Goal: Find specific page/section: Find specific page/section

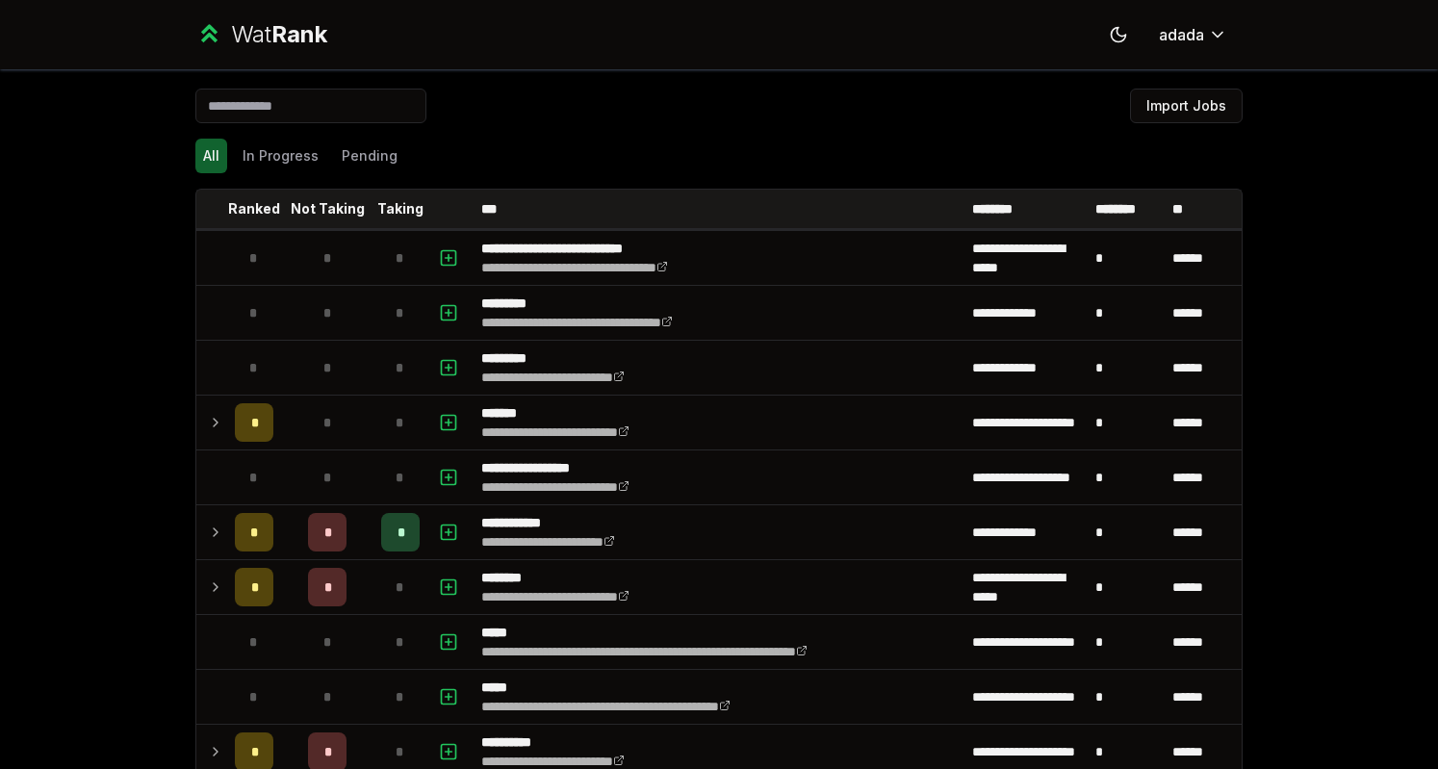
scroll to position [27, 0]
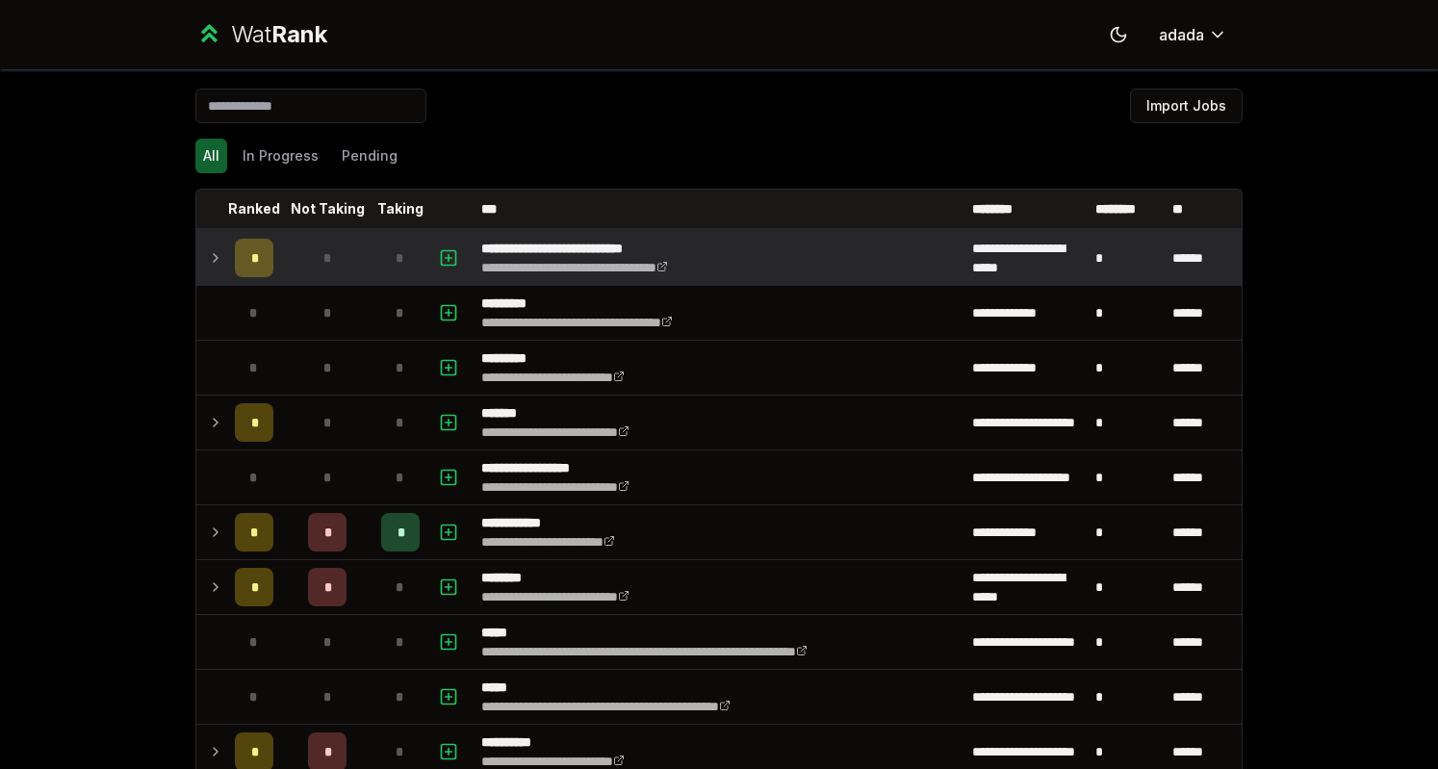
click at [227, 266] on td "*" at bounding box center [254, 258] width 54 height 54
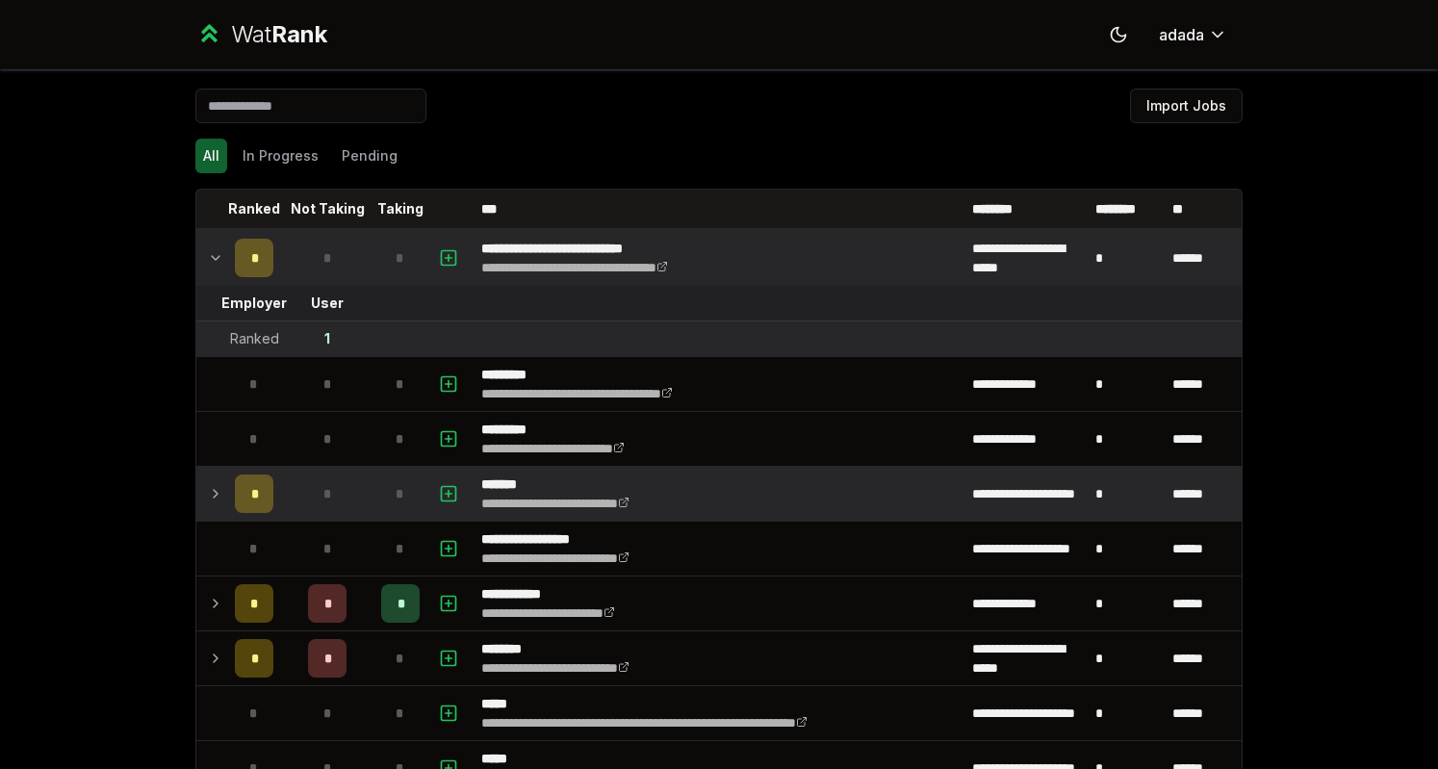
click at [208, 482] on icon at bounding box center [215, 493] width 15 height 23
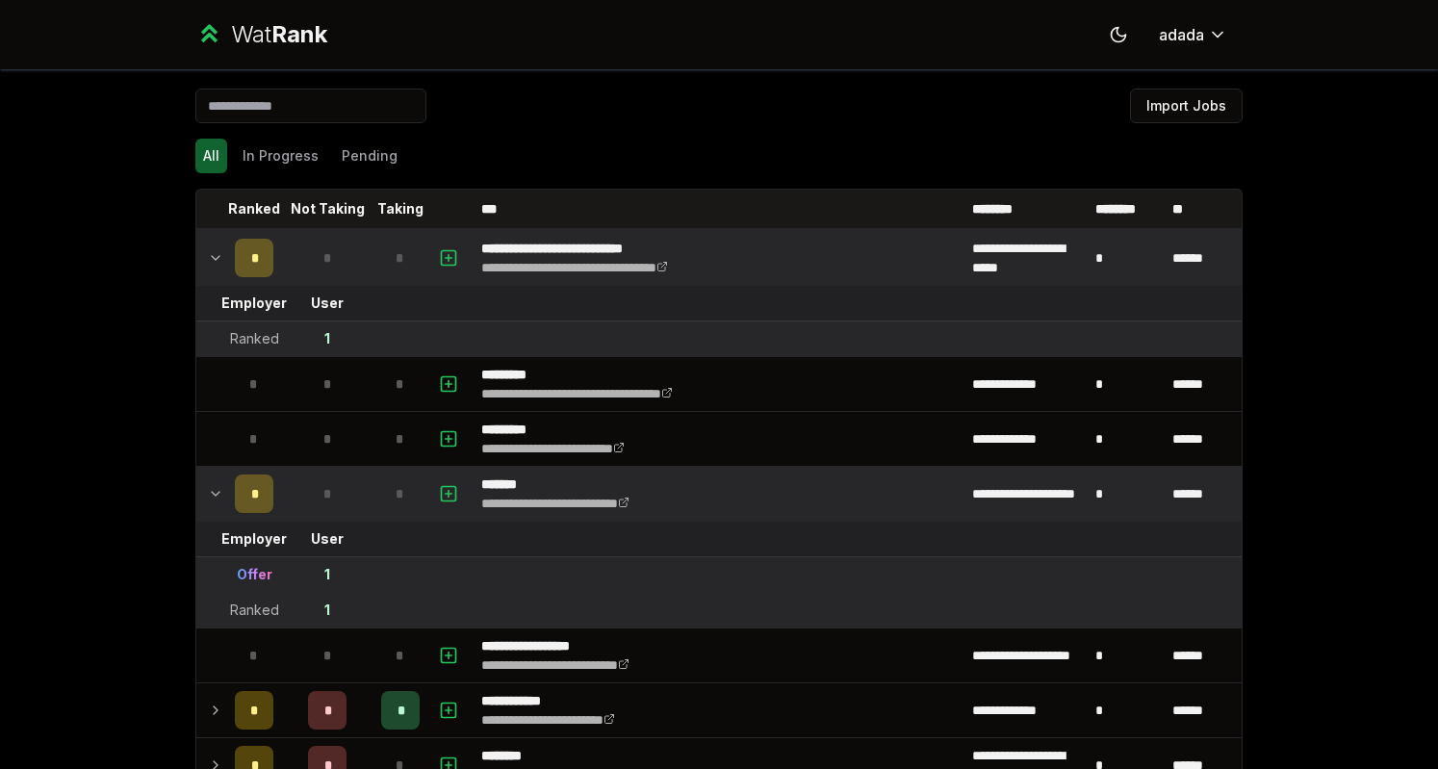
click at [208, 482] on icon at bounding box center [215, 493] width 15 height 23
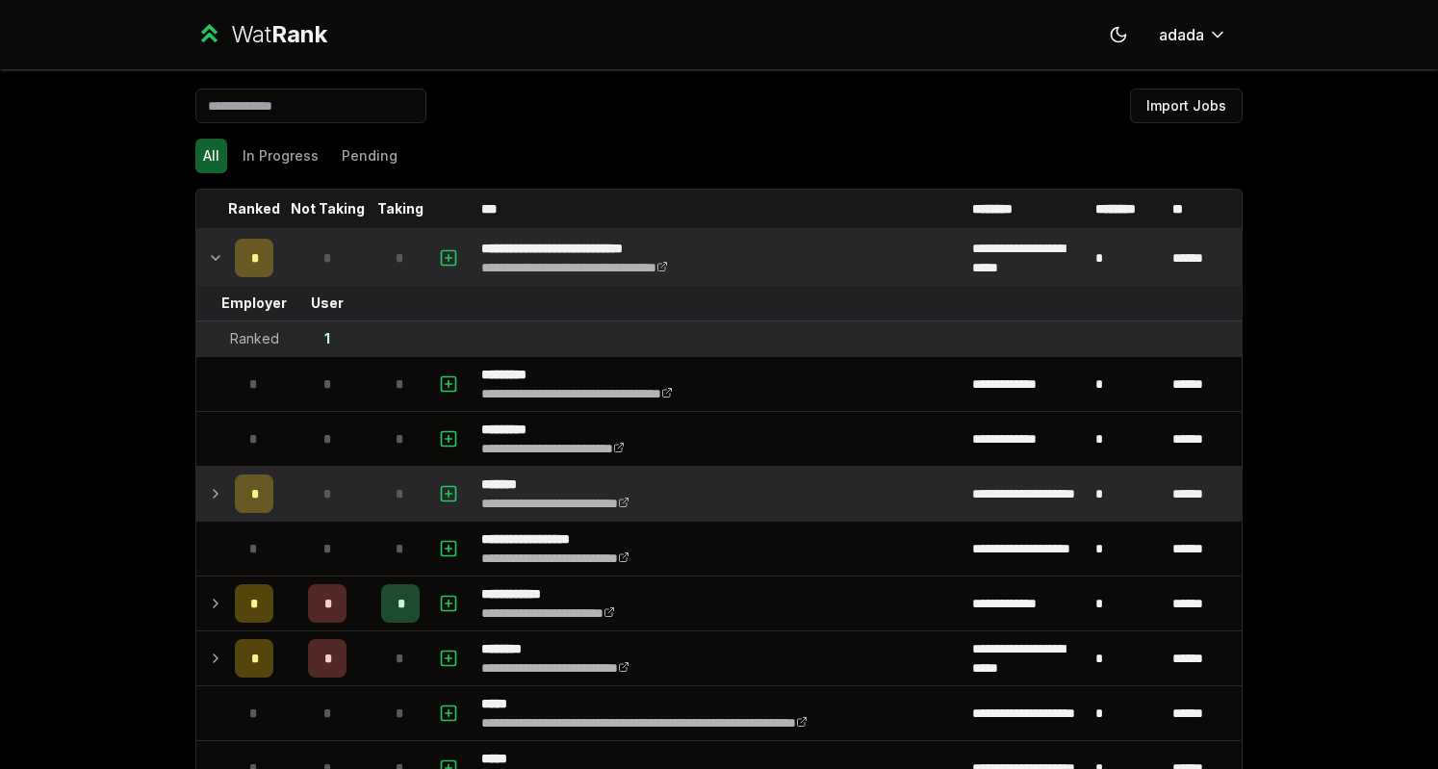
click at [198, 259] on td at bounding box center [211, 258] width 31 height 54
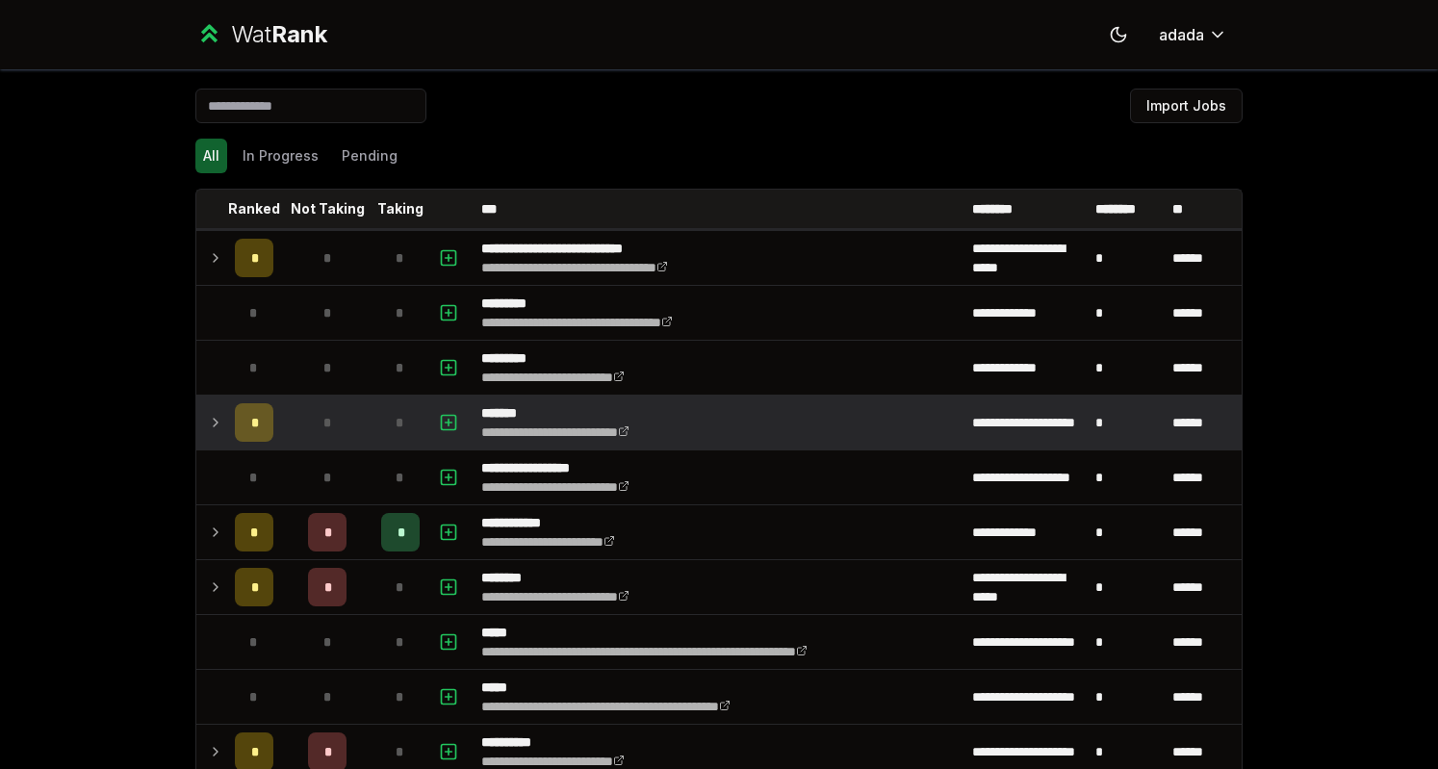
click at [73, 317] on div "**********" at bounding box center [719, 384] width 1438 height 769
